Goal: Book appointment/travel/reservation

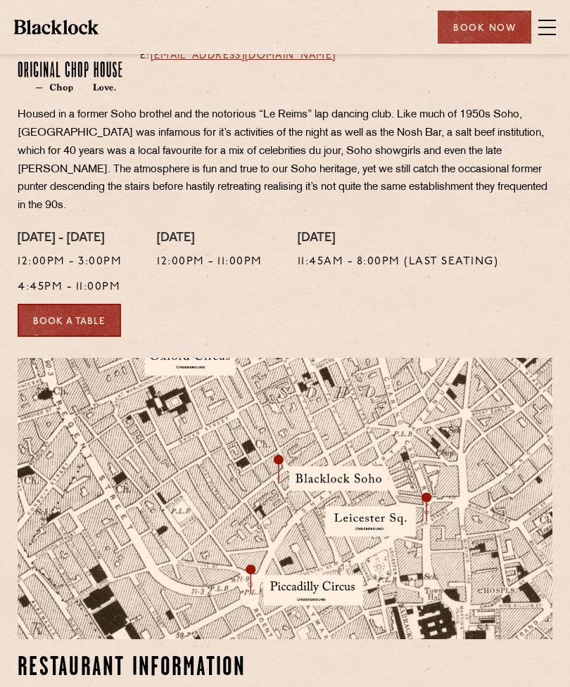
scroll to position [384, 0]
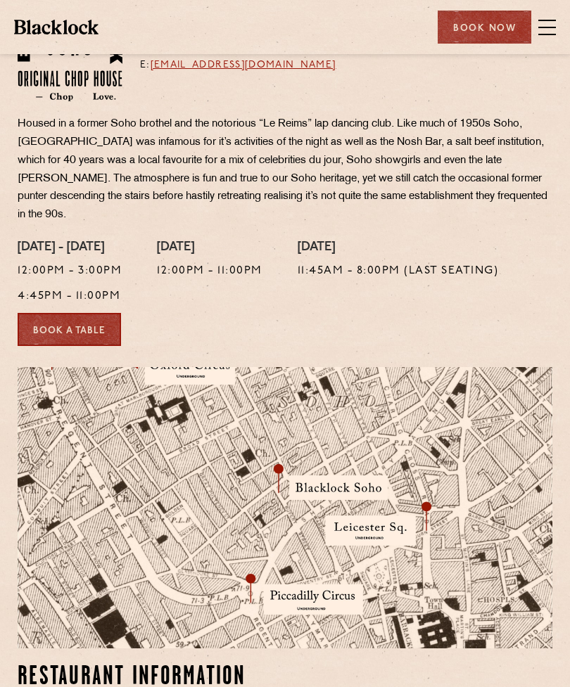
click at [94, 323] on link "Book a Table" at bounding box center [69, 329] width 103 height 33
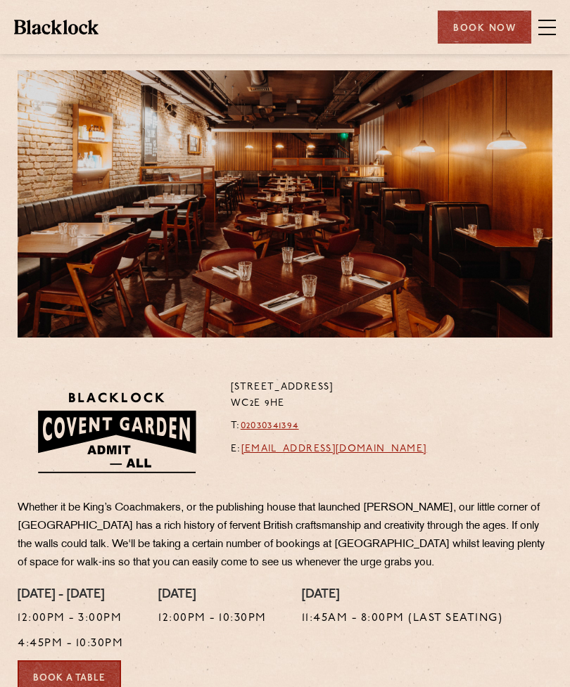
click at [73, 34] on img at bounding box center [56, 27] width 84 height 14
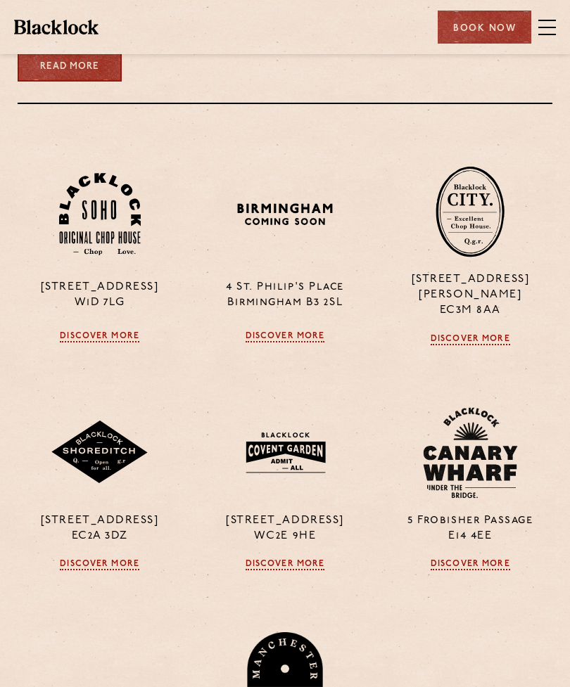
scroll to position [1192, 0]
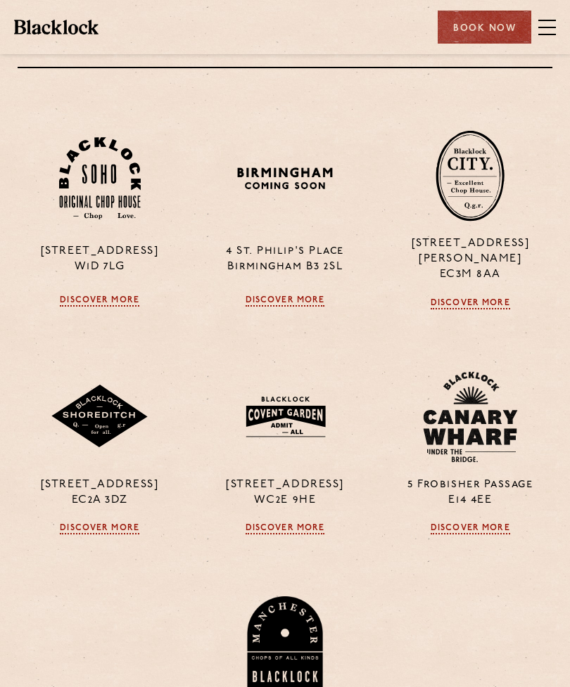
click at [121, 307] on link "Discover More" at bounding box center [100, 300] width 80 height 11
